Goal: Task Accomplishment & Management: Manage account settings

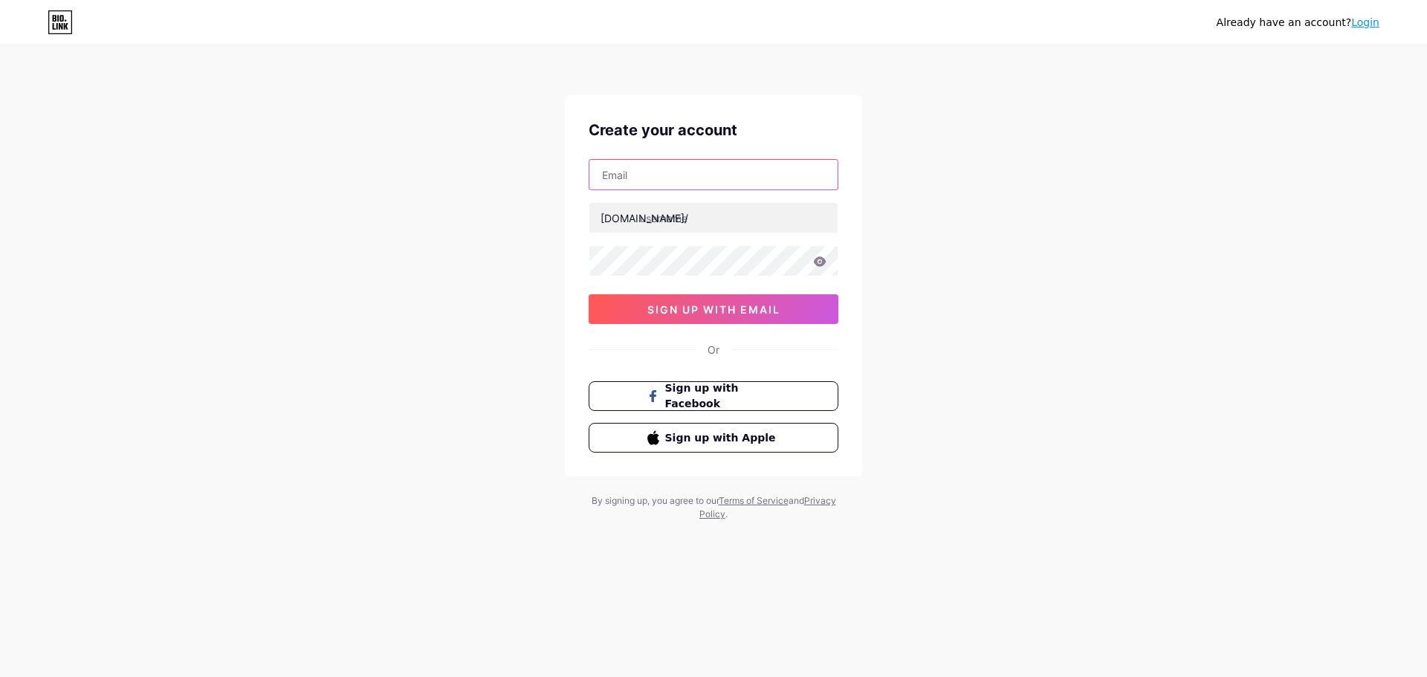
click at [739, 160] on input "text" at bounding box center [713, 175] width 248 height 30
type input "[EMAIL_ADDRESS][DOMAIN_NAME]"
type input "nuuhabeauty"
click at [816, 263] on icon at bounding box center [820, 261] width 13 height 10
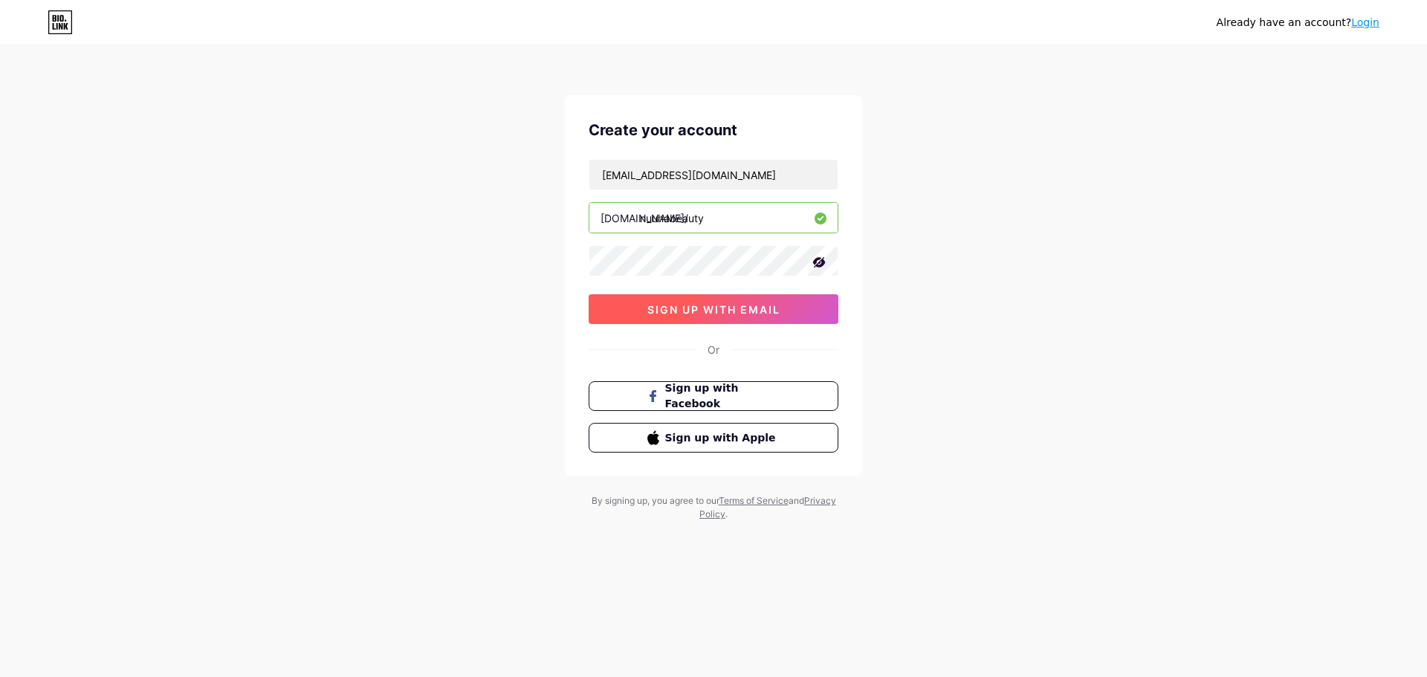
click at [801, 302] on button "sign up with email" at bounding box center [714, 309] width 250 height 30
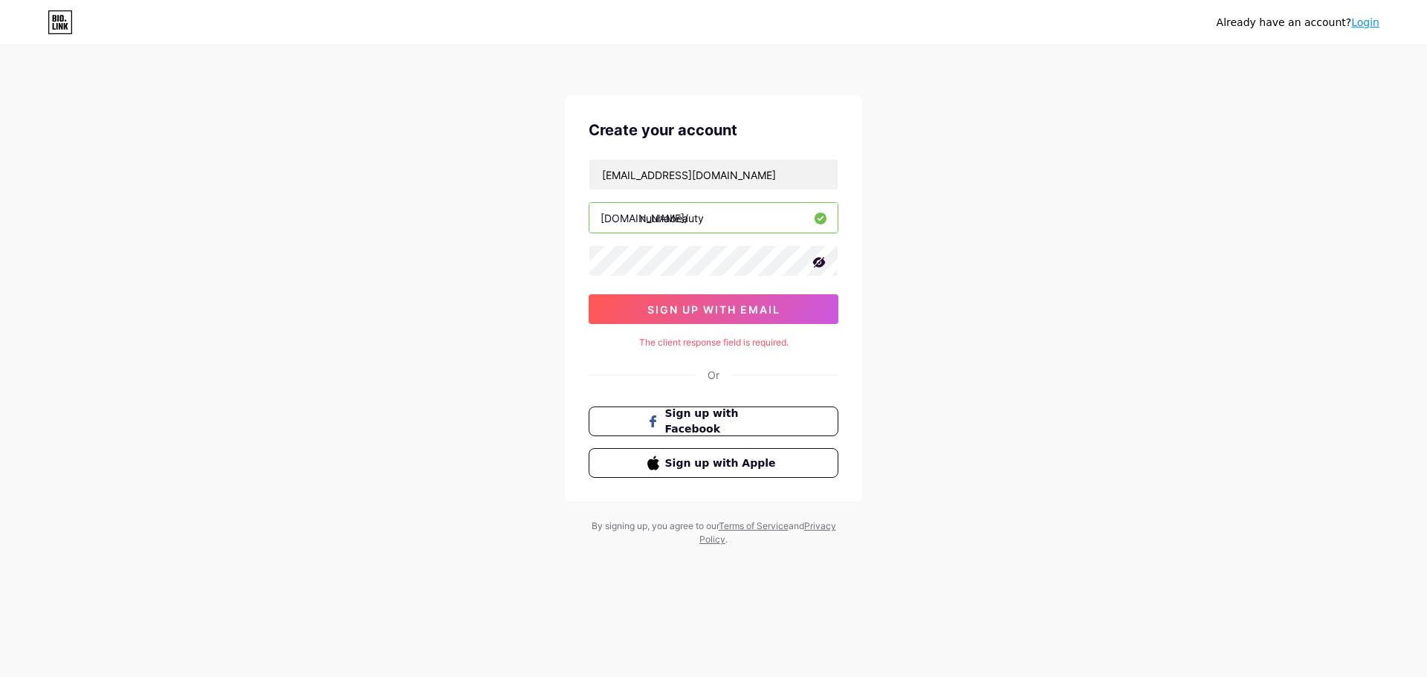
click at [61, 19] on icon at bounding box center [61, 18] width 4 height 7
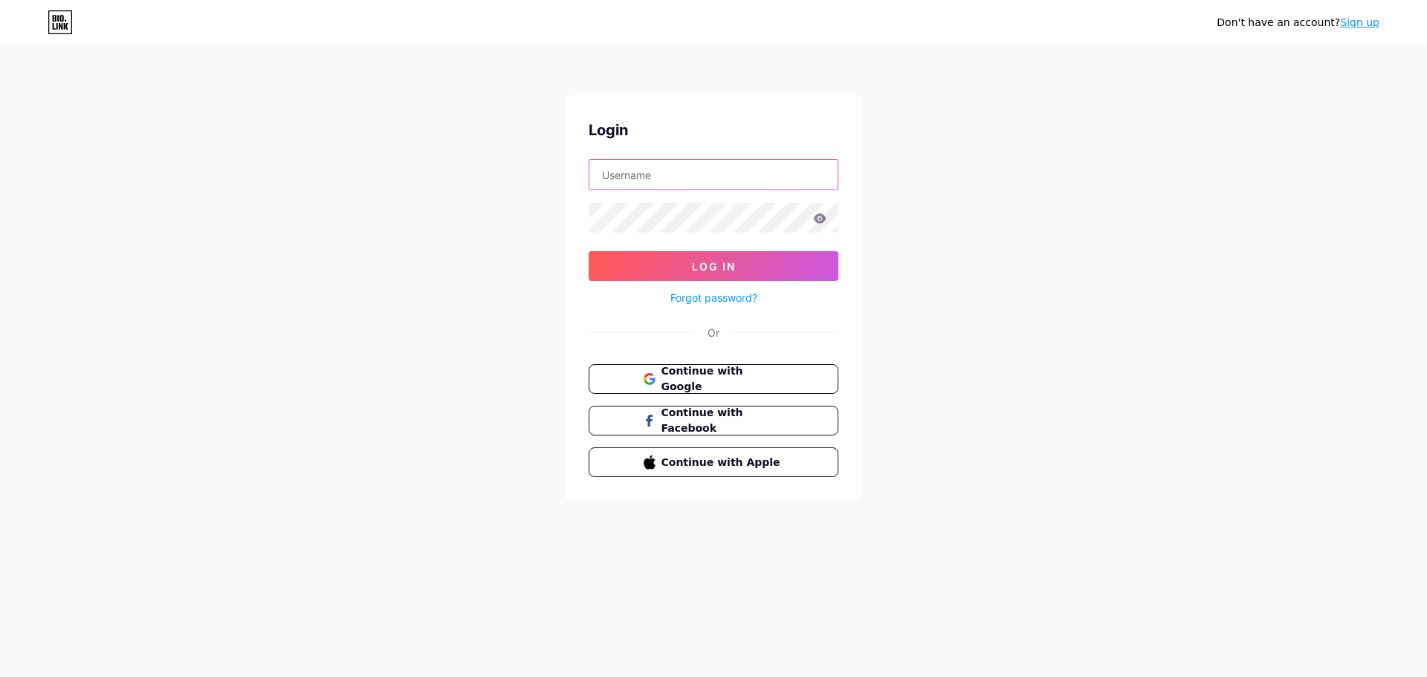
click at [685, 187] on input "text" at bounding box center [713, 175] width 248 height 30
type input "b"
type input "[EMAIL_ADDRESS][DOMAIN_NAME]"
click at [821, 221] on icon at bounding box center [820, 218] width 13 height 10
click at [795, 249] on form "nuuhabeauty@gmail.com Log In Forgot password?" at bounding box center [714, 233] width 250 height 148
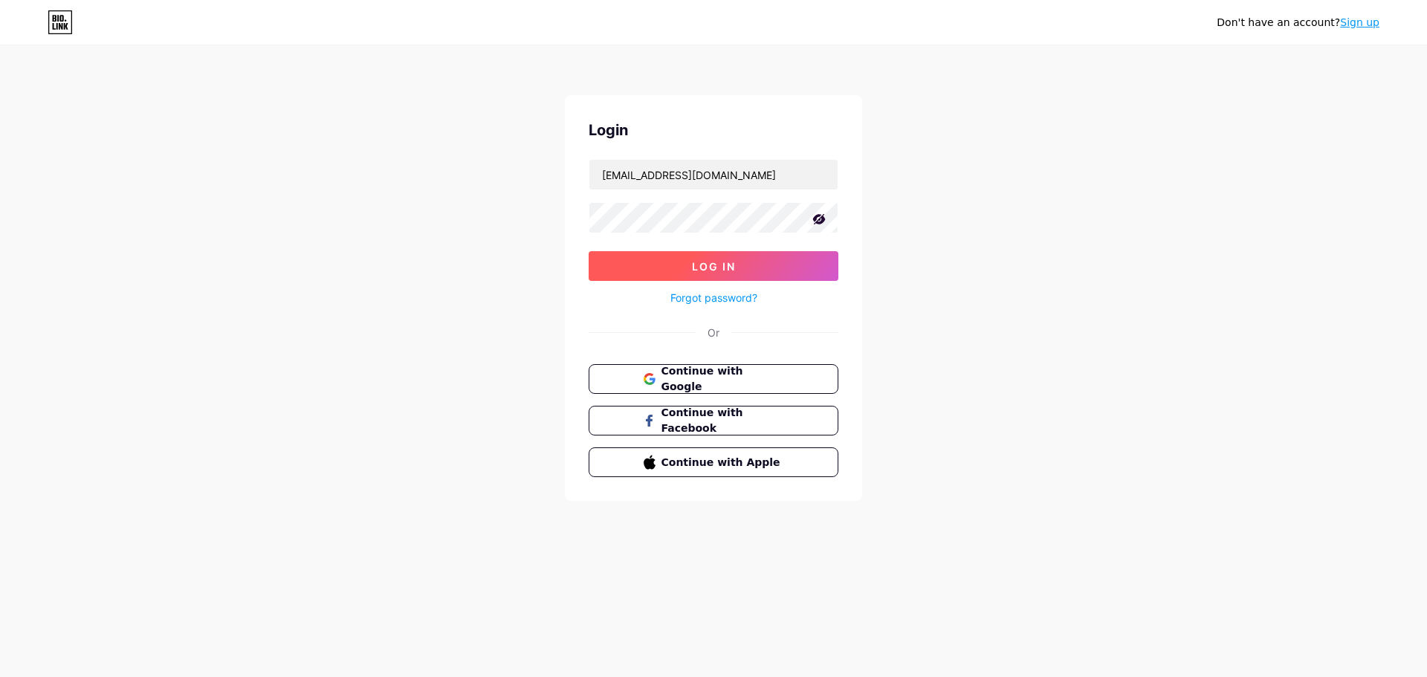
click at [790, 256] on button "Log In" at bounding box center [714, 266] width 250 height 30
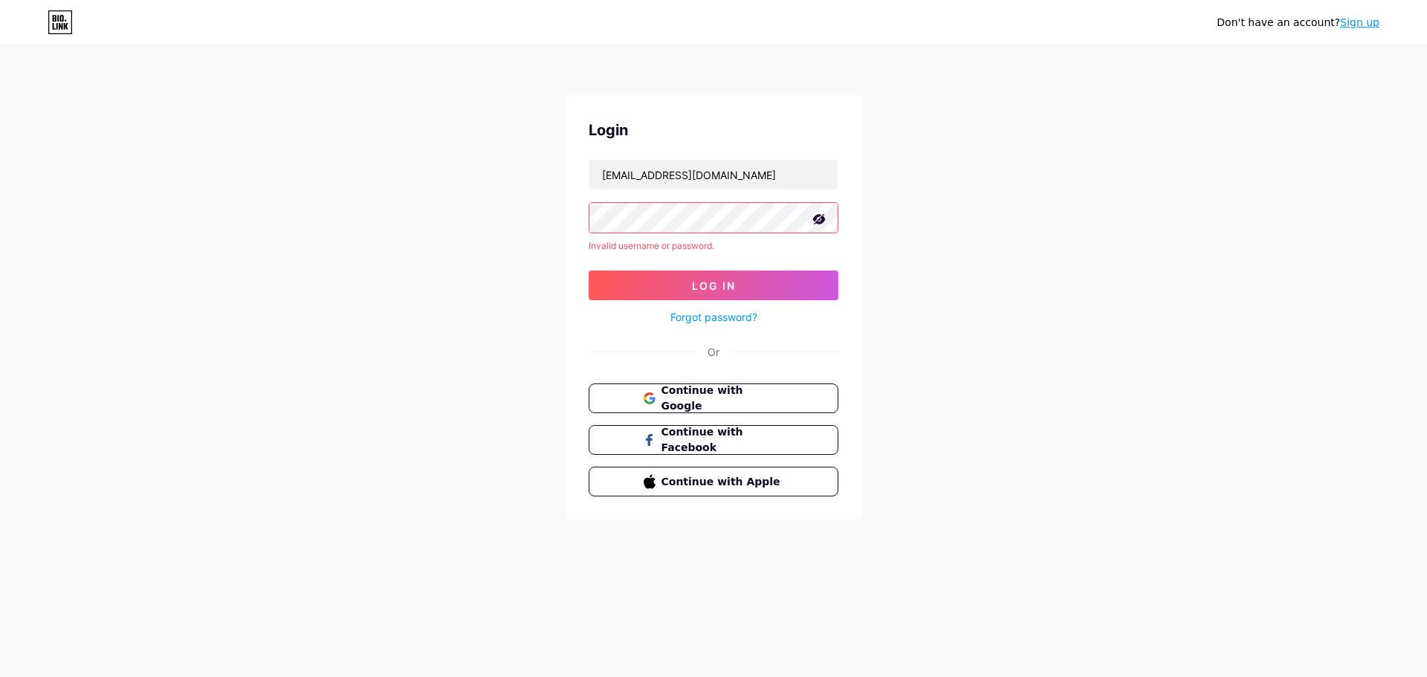
click at [69, 25] on icon at bounding box center [60, 22] width 25 height 24
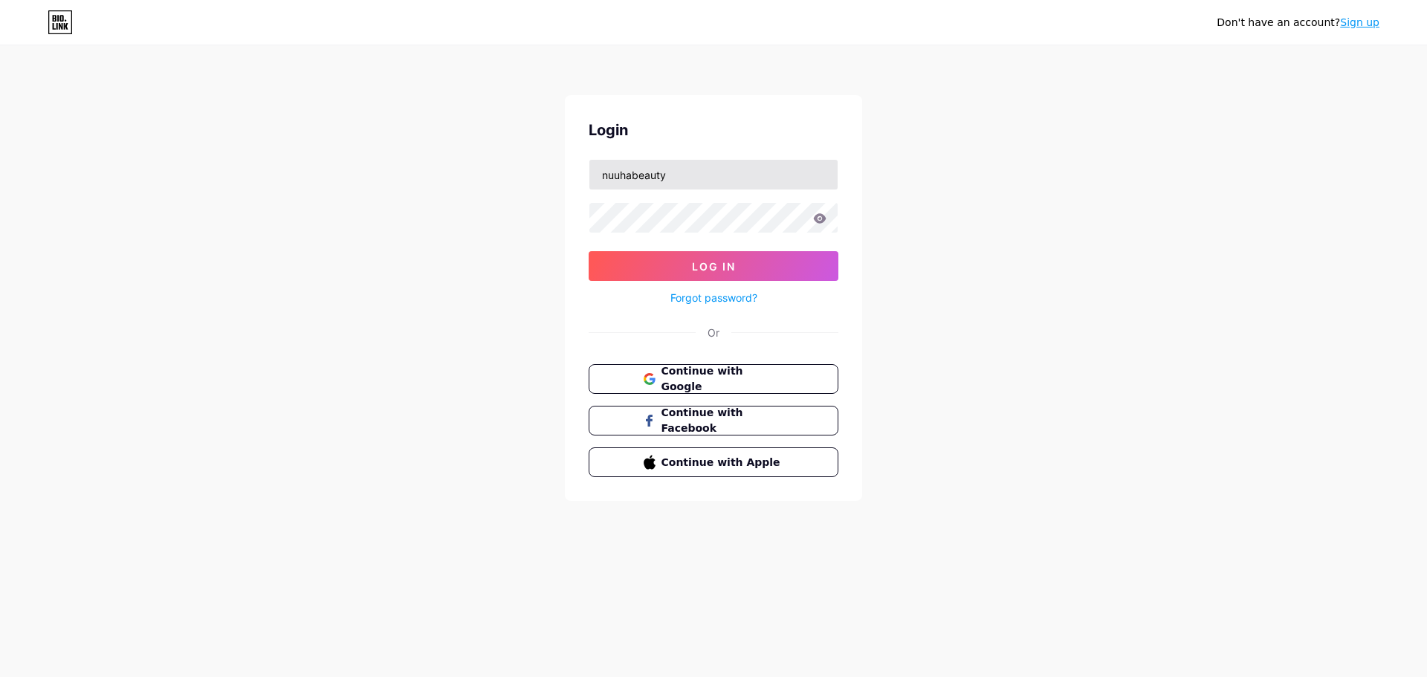
type input "nuuhabeauty"
click at [815, 222] on icon at bounding box center [819, 218] width 13 height 10
click at [777, 267] on button "Log In" at bounding box center [714, 266] width 250 height 30
